Goal: Information Seeking & Learning: Find specific fact

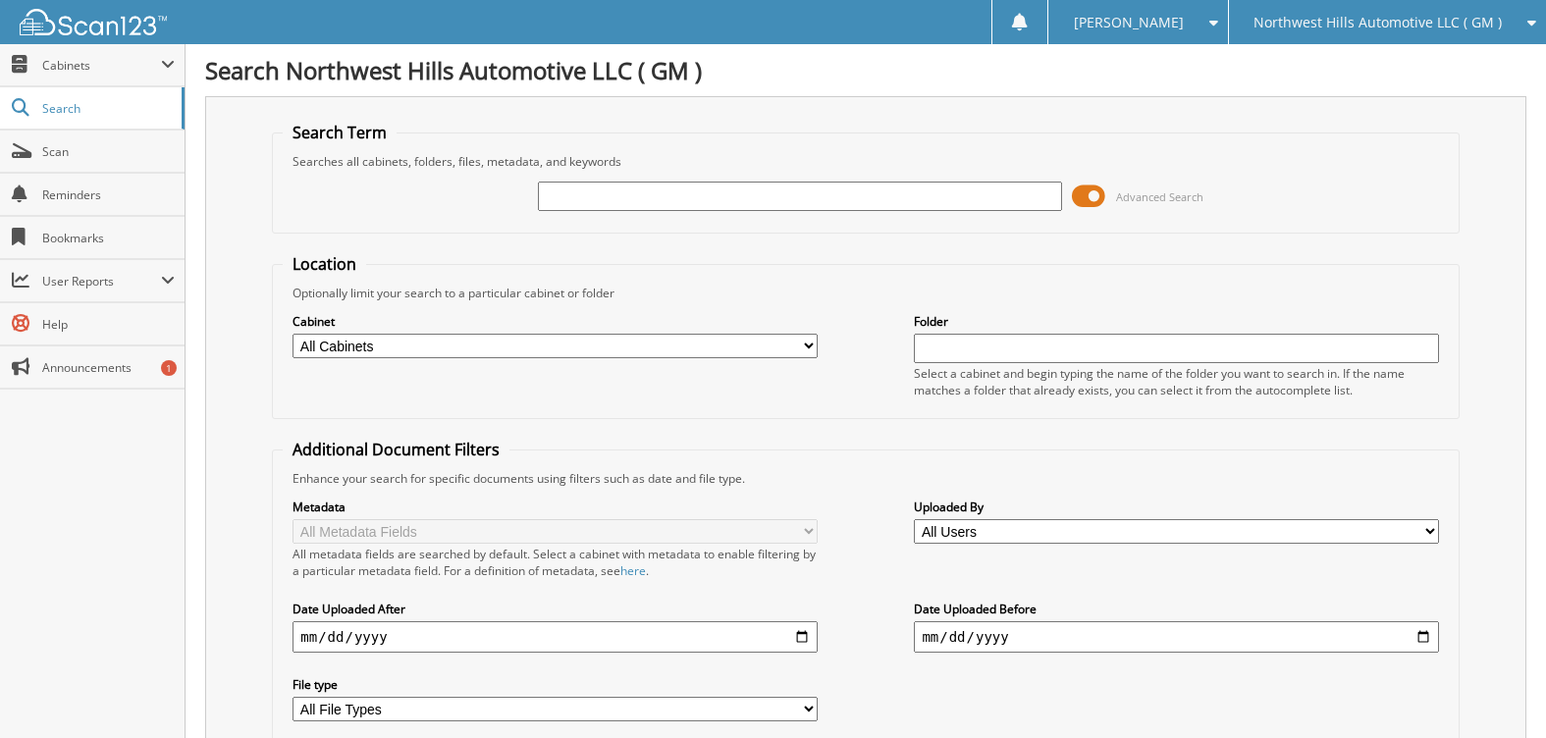
click at [635, 205] on input "text" at bounding box center [800, 196] width 524 height 29
type input "[GEOGRAPHIC_DATA]"
click at [493, 327] on label "Cabinet" at bounding box center [555, 321] width 524 height 17
click at [484, 340] on select "All Cabinets ACCOUNTS PAYABLE ACCOUNTS PAYABLE 2025 AFTERSELL DEAD DEALS DEAD D…" at bounding box center [555, 346] width 524 height 25
select select "50196"
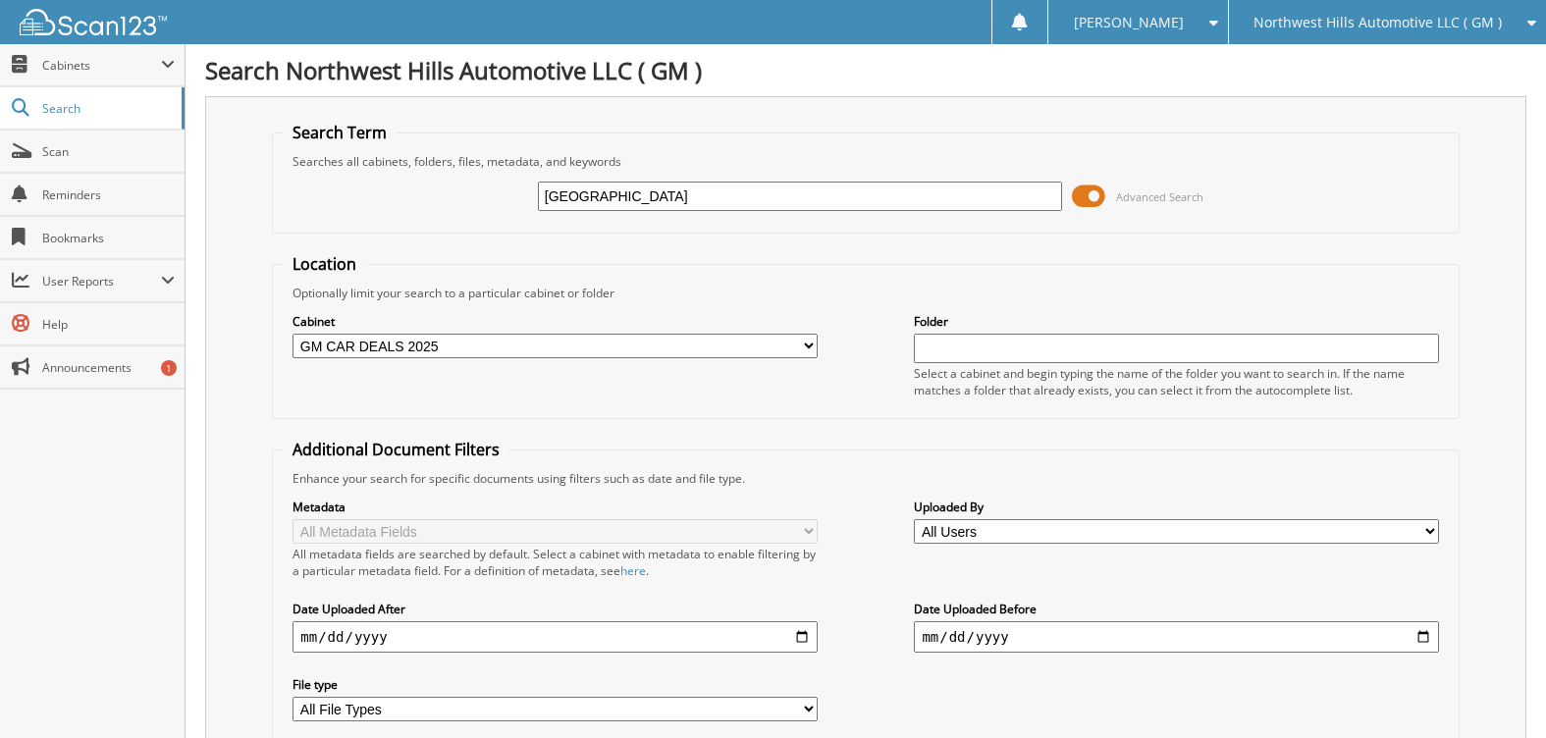
click at [293, 334] on select "All Cabinets ACCOUNTS PAYABLE ACCOUNTS PAYABLE 2025 AFTERSELL DEAD DEALS DEAD D…" at bounding box center [555, 346] width 524 height 25
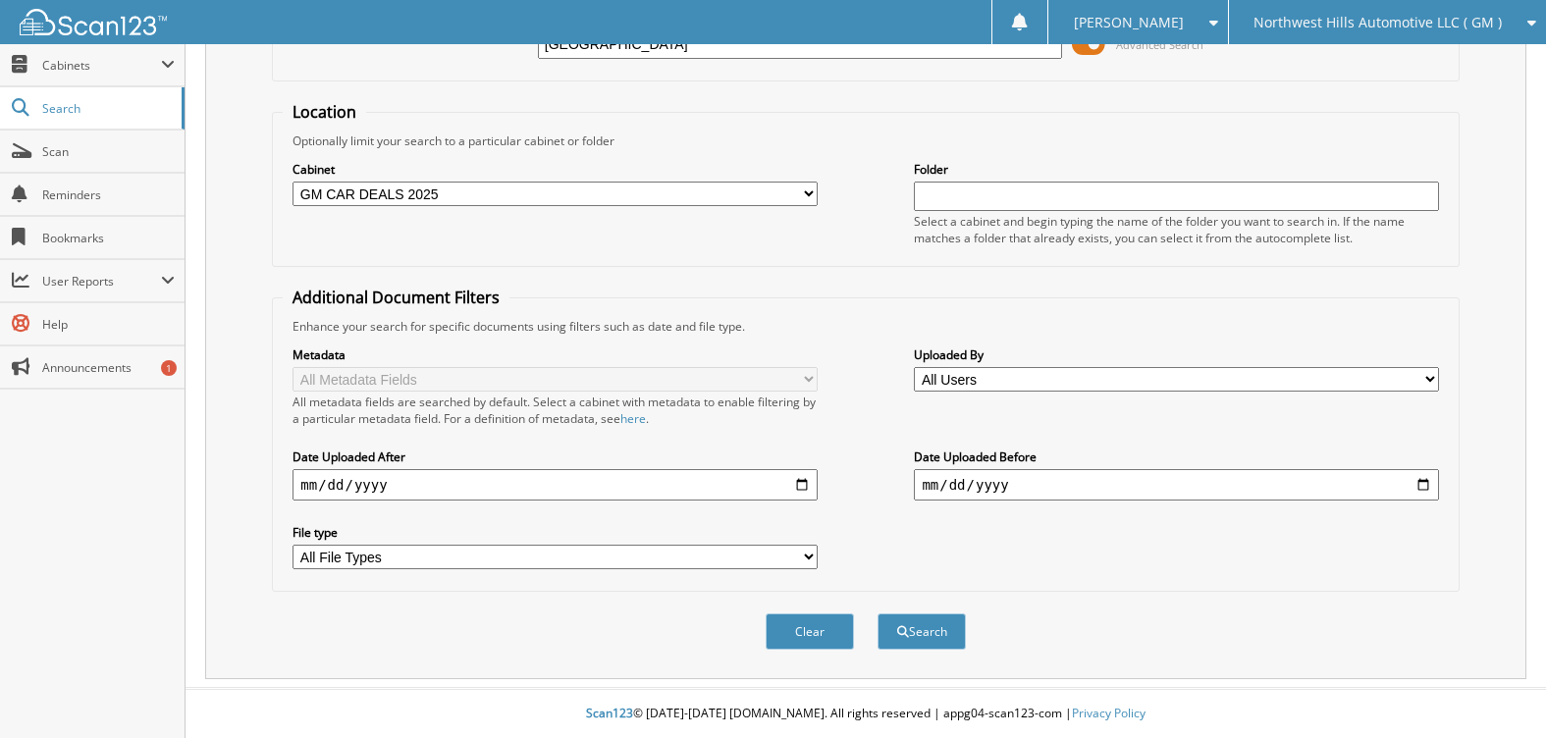
scroll to position [153, 0]
click at [943, 641] on button "Search" at bounding box center [922, 632] width 88 height 36
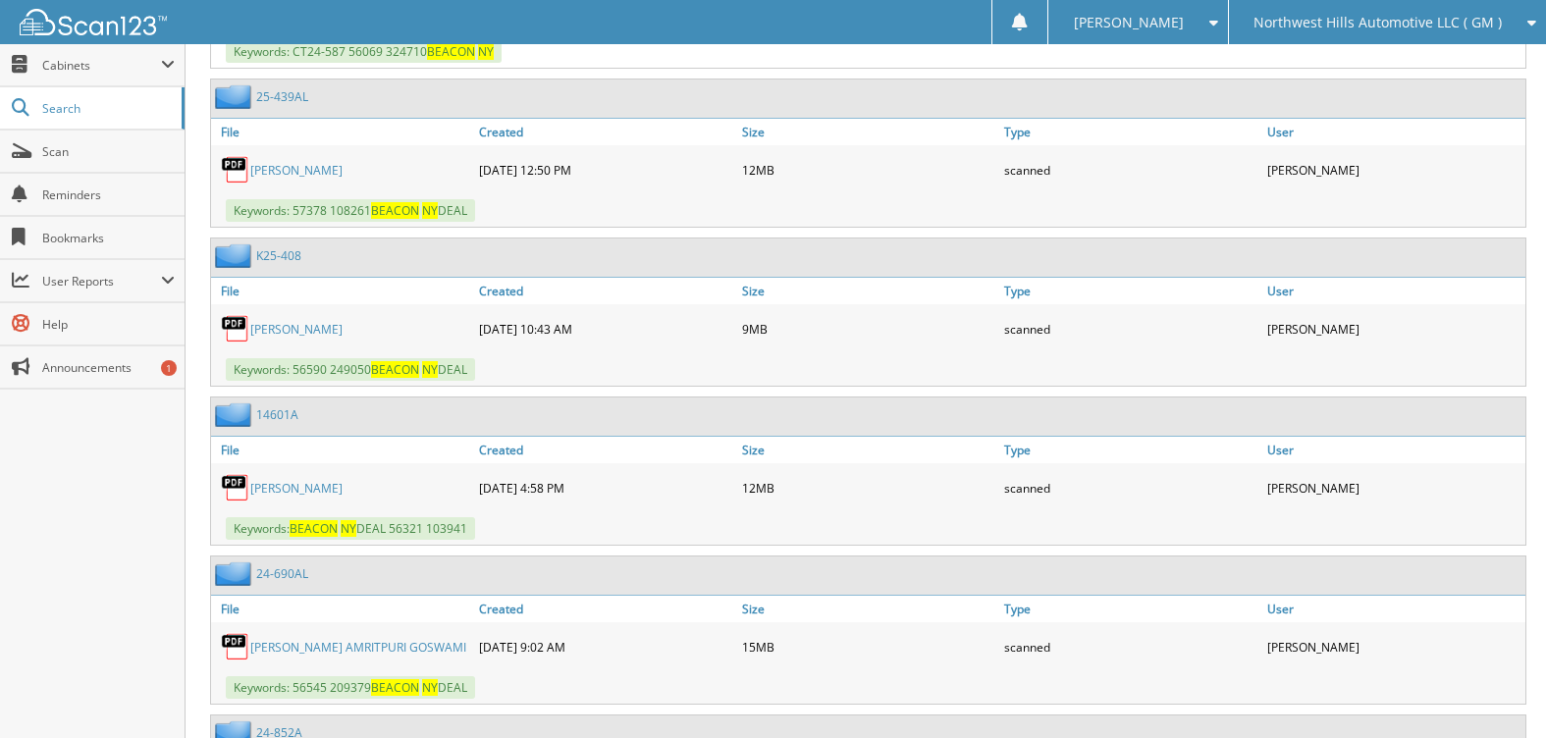
scroll to position [2651, 0]
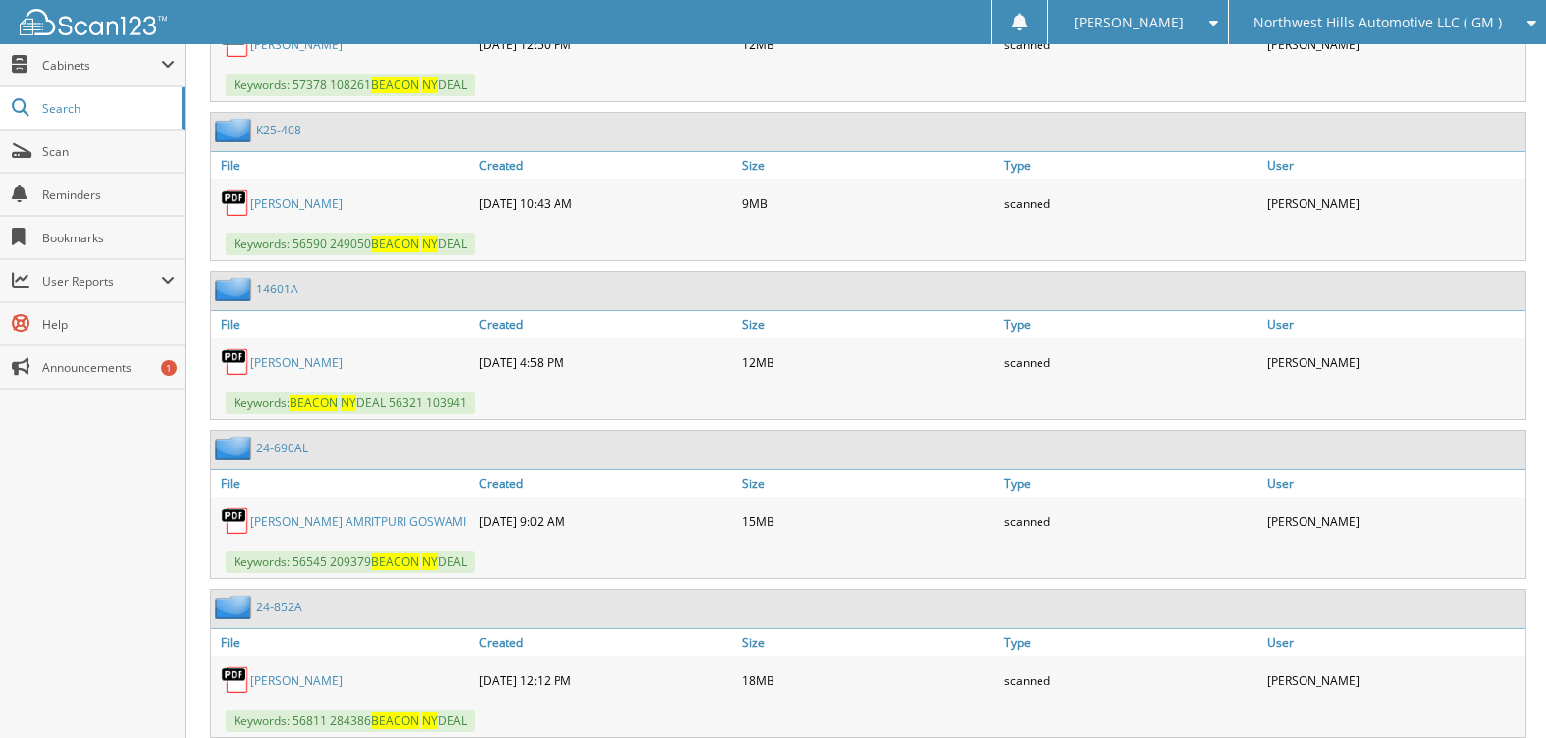
click at [272, 131] on link "K25-408" at bounding box center [278, 130] width 45 height 17
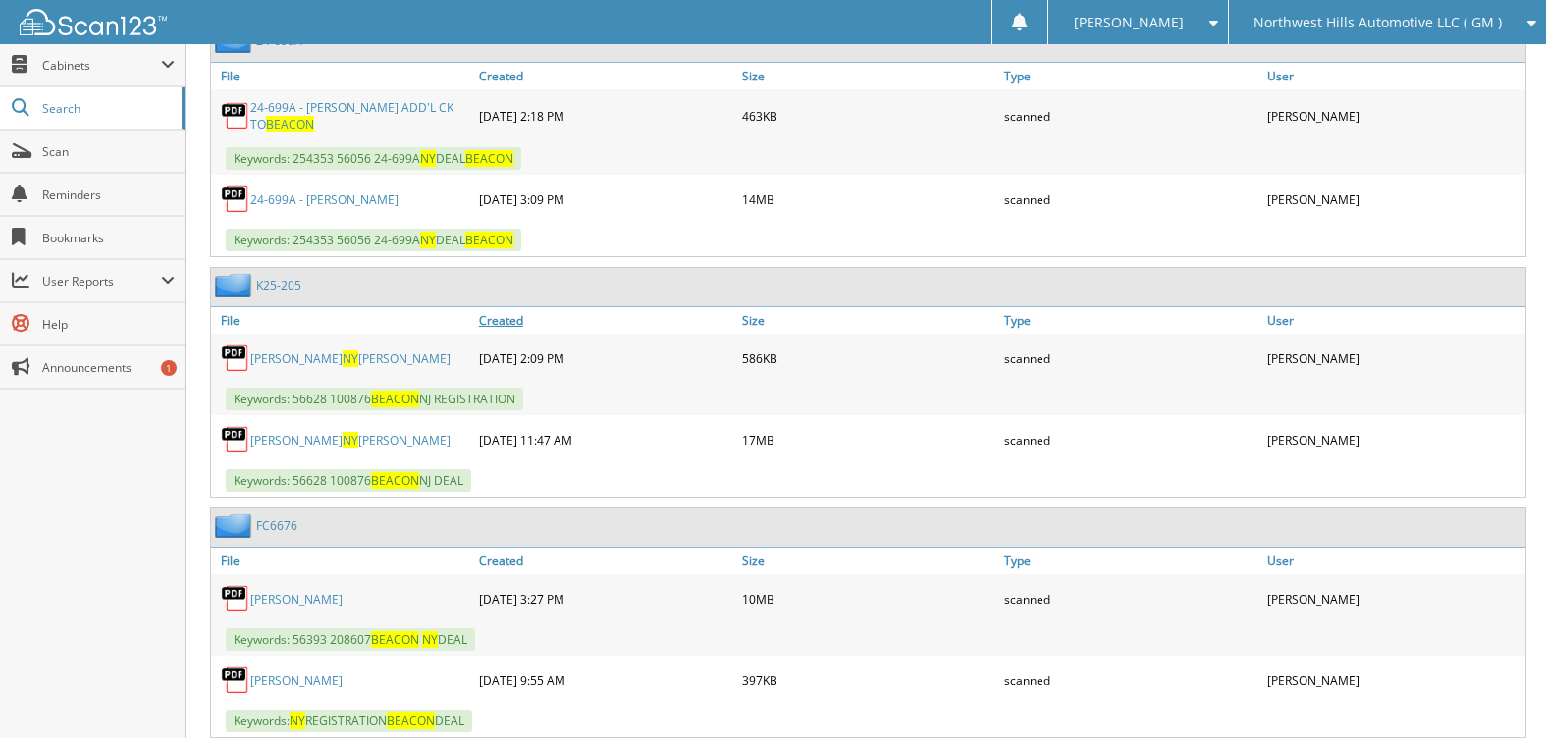
scroll to position [1178, 0]
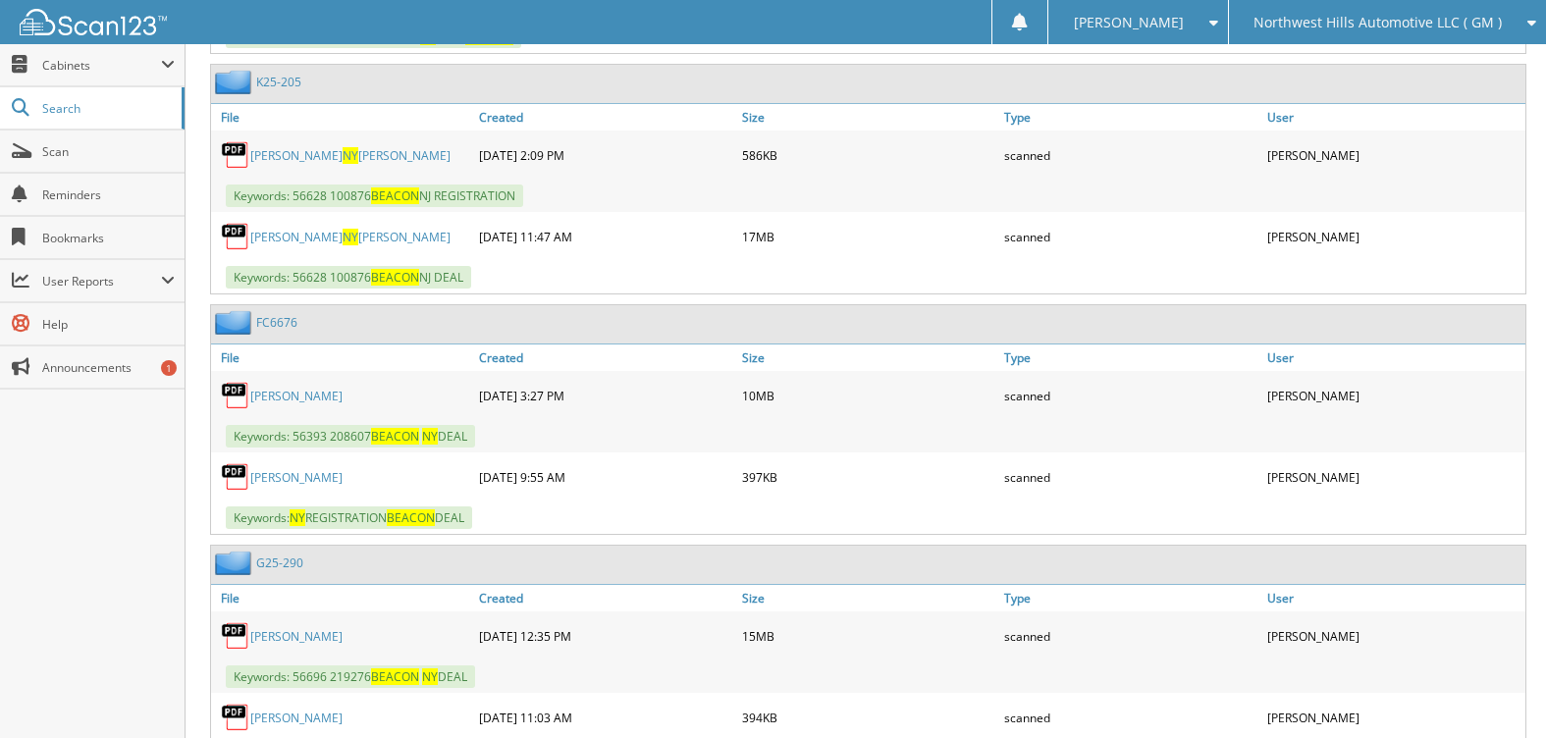
click at [266, 319] on link "FC6676" at bounding box center [276, 322] width 41 height 17
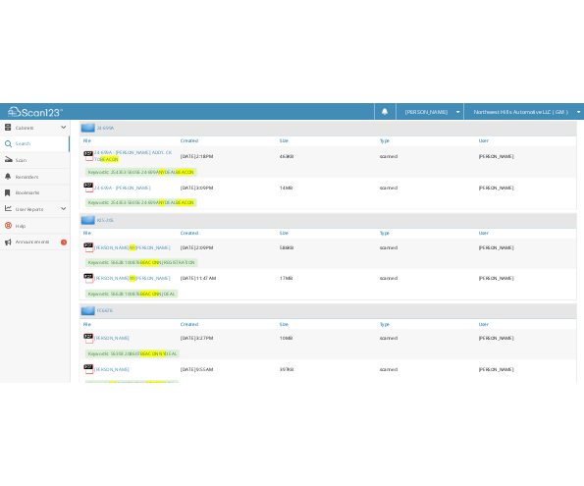
scroll to position [982, 0]
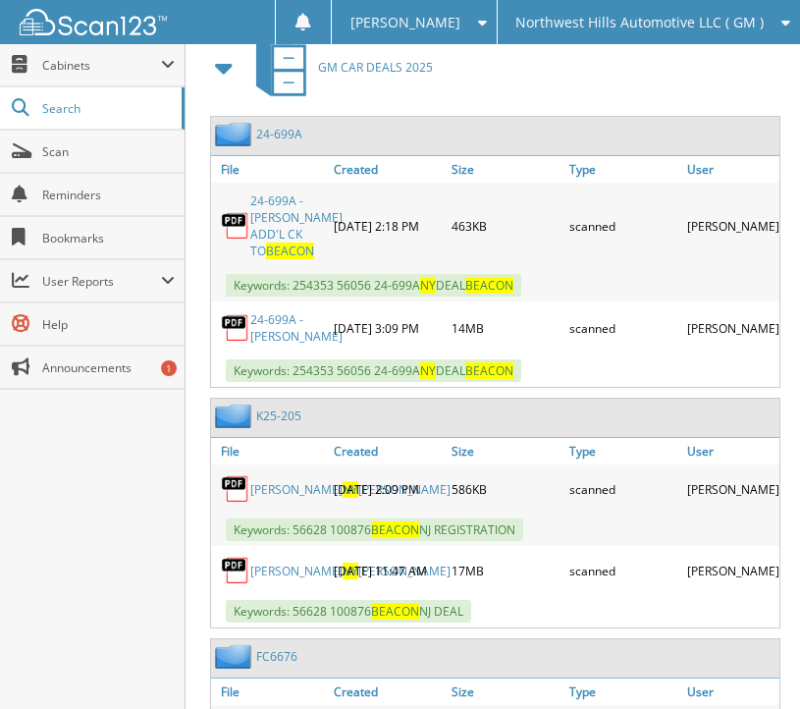
click at [44, 577] on div "Close Cabinets This Company All Companies Email Addresses" at bounding box center [93, 376] width 186 height 665
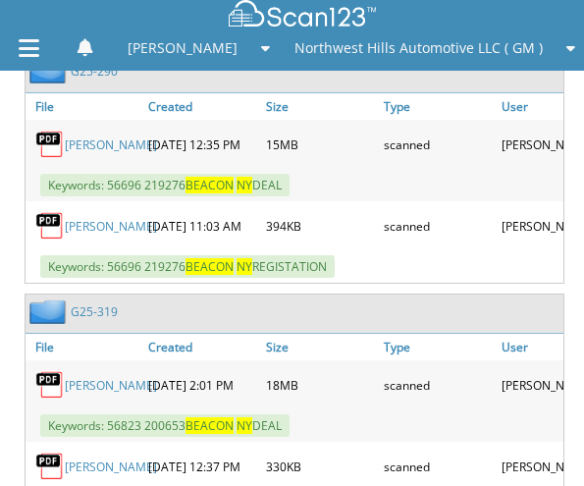
scroll to position [1866, 0]
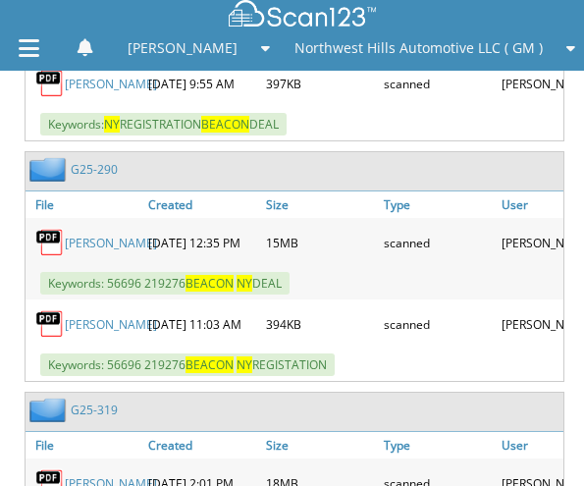
click at [81, 402] on link "G25-319" at bounding box center [94, 410] width 47 height 17
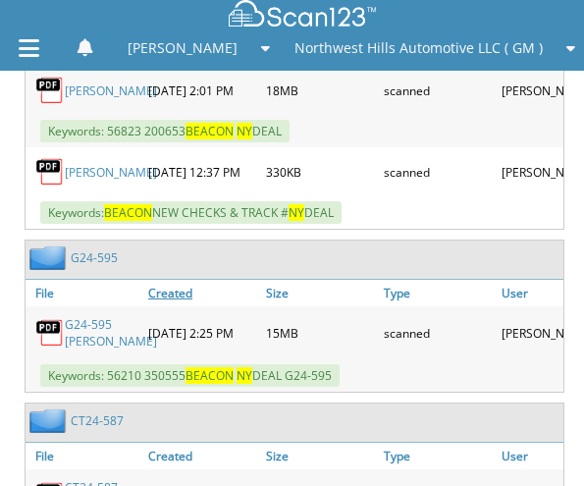
scroll to position [2160, 0]
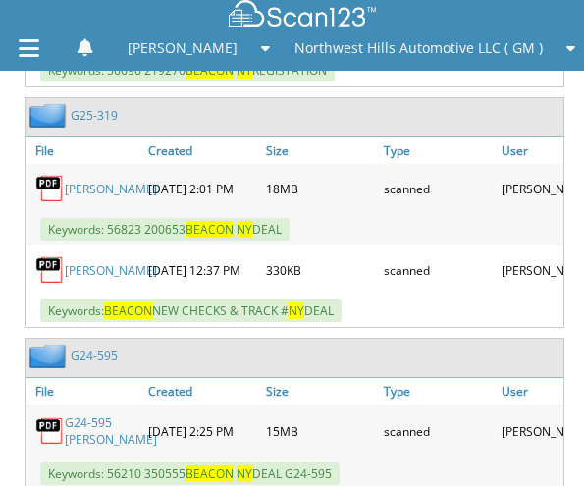
click at [102, 348] on link "G24-595" at bounding box center [94, 356] width 47 height 17
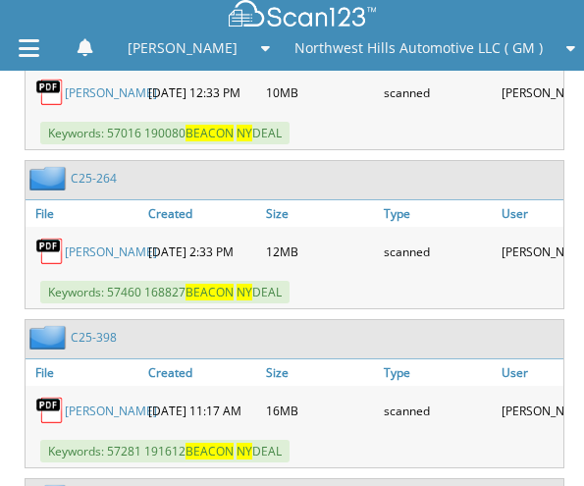
scroll to position [4418, 0]
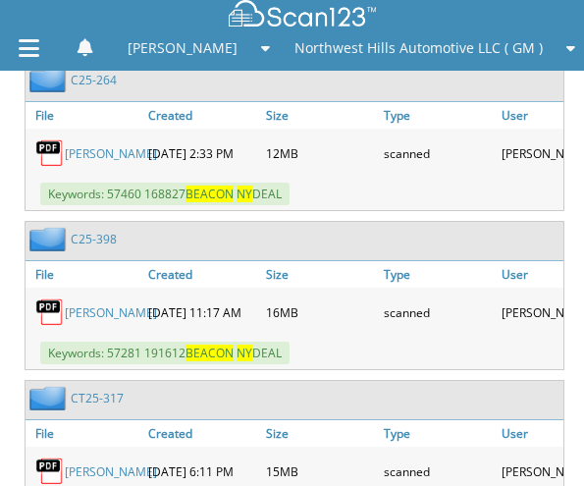
click at [90, 88] on link "C25-264" at bounding box center [94, 80] width 46 height 17
